Goal: Task Accomplishment & Management: Use online tool/utility

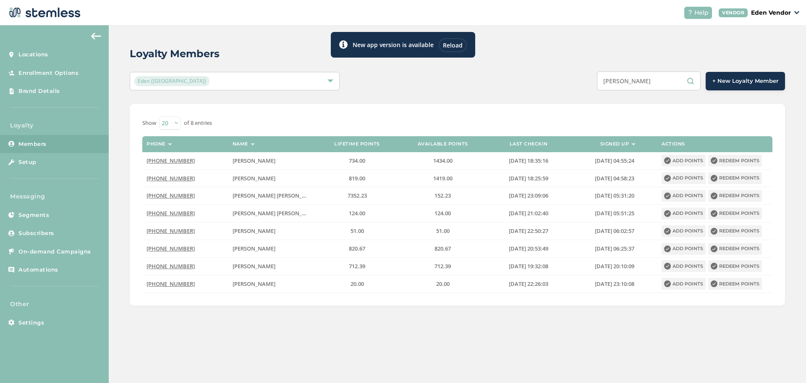
drag, startPoint x: 607, startPoint y: 77, endPoint x: 552, endPoint y: 81, distance: 55.2
click at [552, 81] on div "[PERSON_NAME] + New Loyalty Member" at bounding box center [594, 80] width 382 height 19
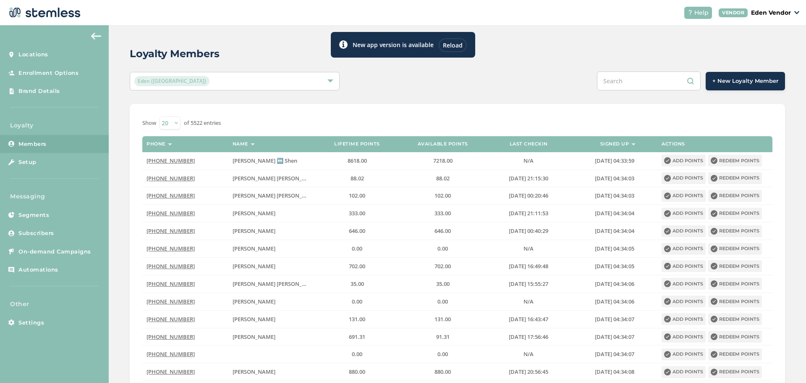
paste input "[PERSON_NAME] [PERSON_NAME]"
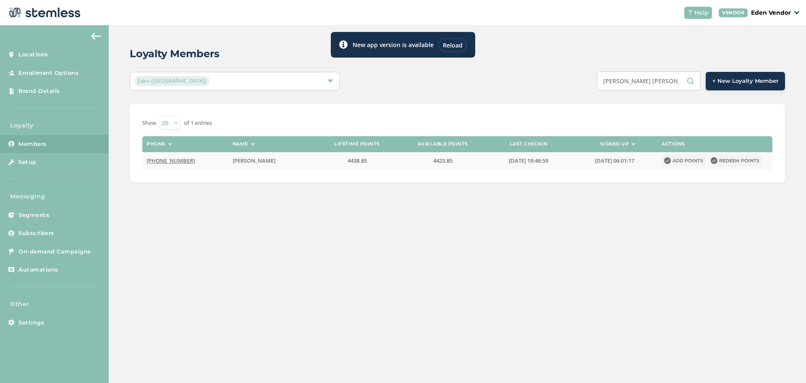
type input "[PERSON_NAME] [PERSON_NAME]"
click at [723, 160] on button "Redeem points" at bounding box center [736, 161] width 54 height 12
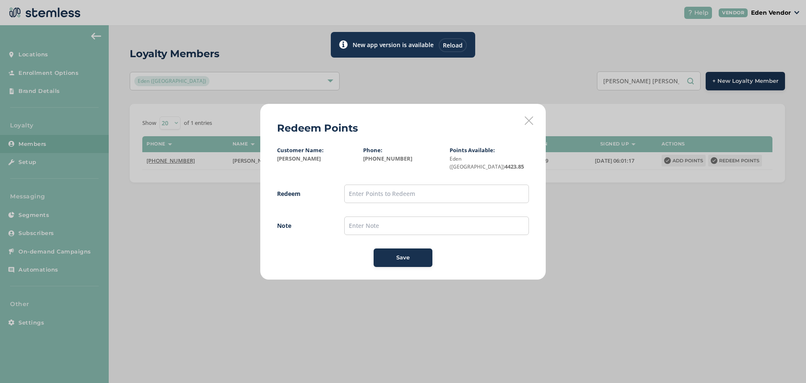
click at [530, 125] on icon at bounding box center [529, 120] width 8 height 8
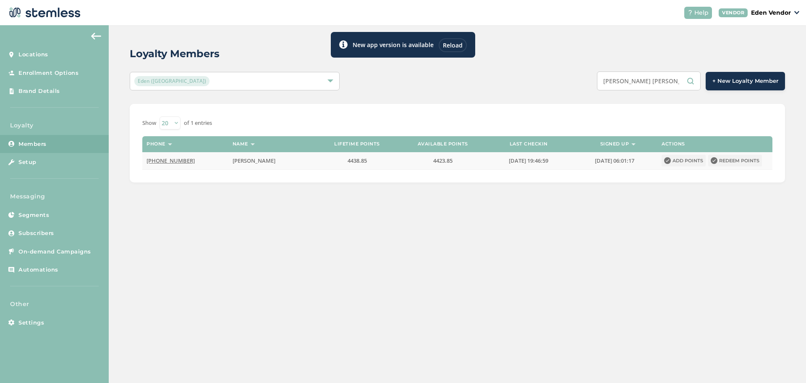
click at [722, 163] on button "Redeem points" at bounding box center [736, 161] width 54 height 12
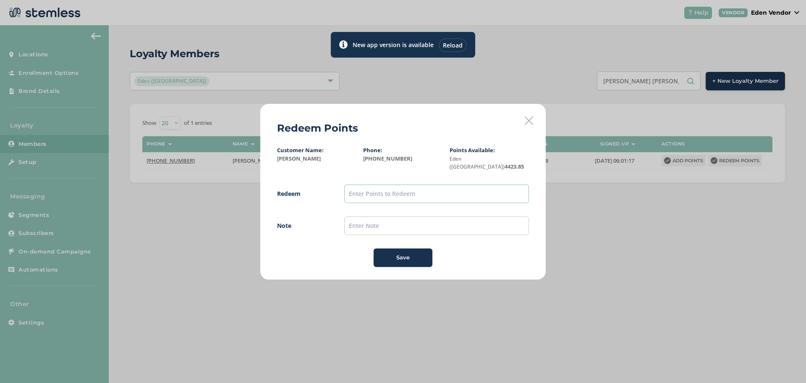
click at [485, 192] on input "text" at bounding box center [436, 193] width 185 height 18
type input "4400"
click at [473, 210] on span "Redeem 4400 Note Save" at bounding box center [403, 225] width 252 height 82
click at [470, 220] on input "text" at bounding box center [436, 225] width 185 height 18
type input "[DATE]"
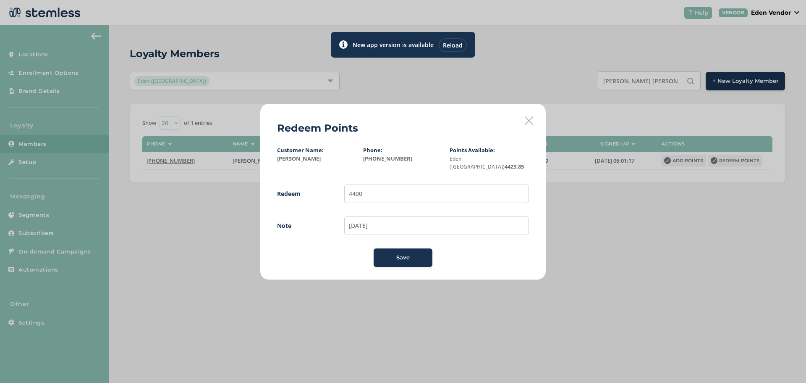
click at [421, 253] on div "Save" at bounding box center [403, 257] width 45 height 8
